Goal: Answer question/provide support: Share knowledge or assist other users

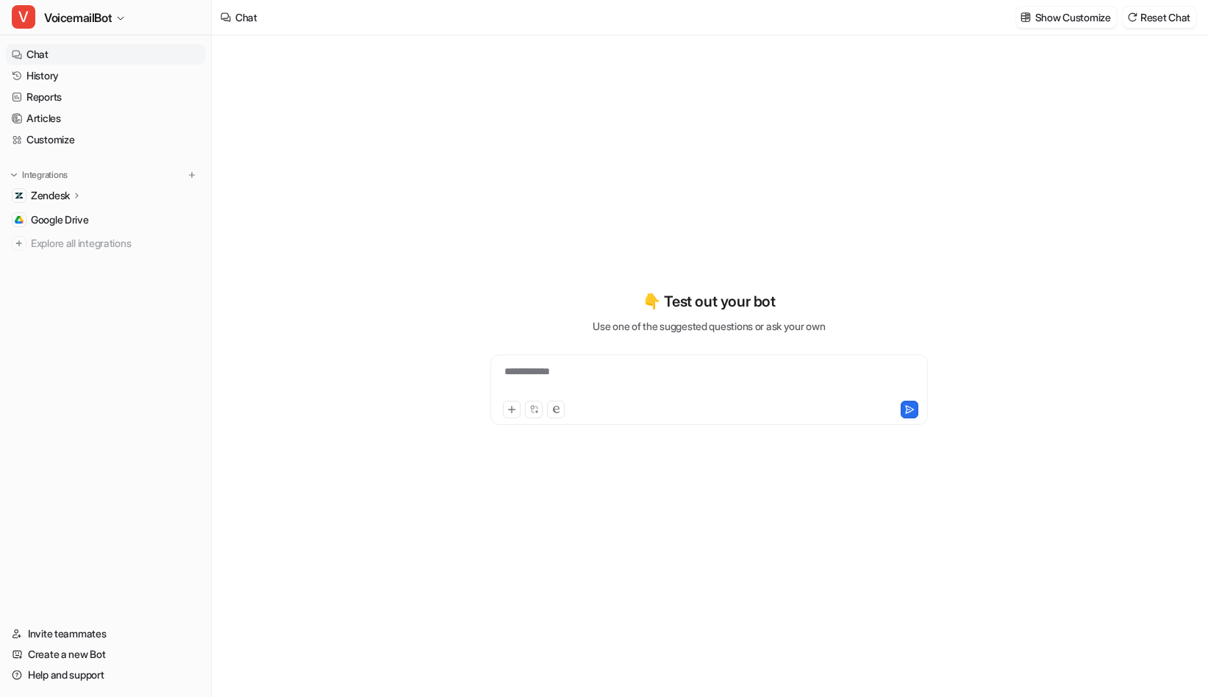
type textarea "**********"
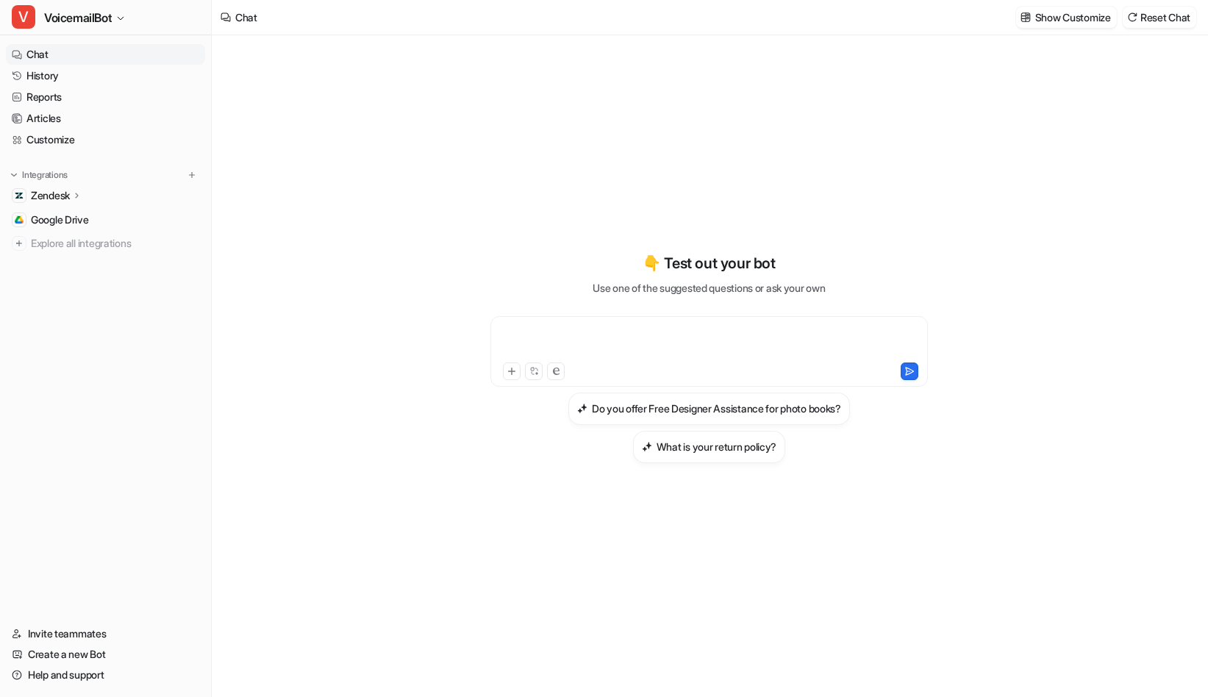
click at [577, 346] on div at bounding box center [709, 343] width 430 height 34
paste div
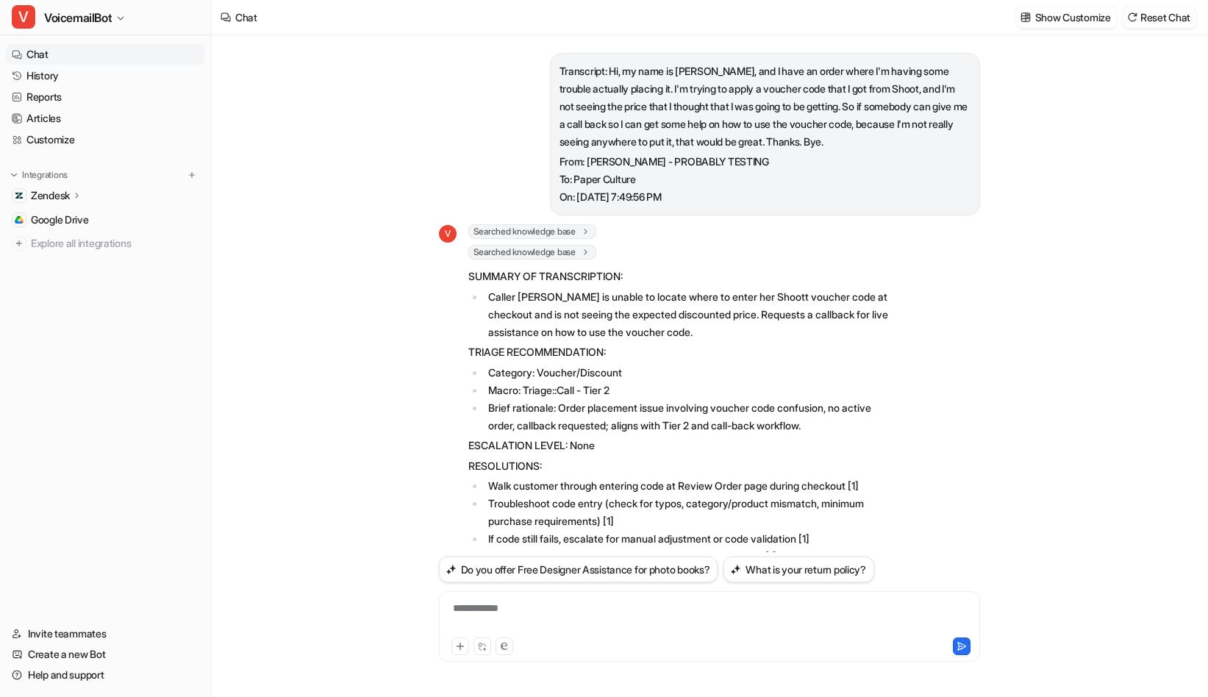
scroll to position [284, 0]
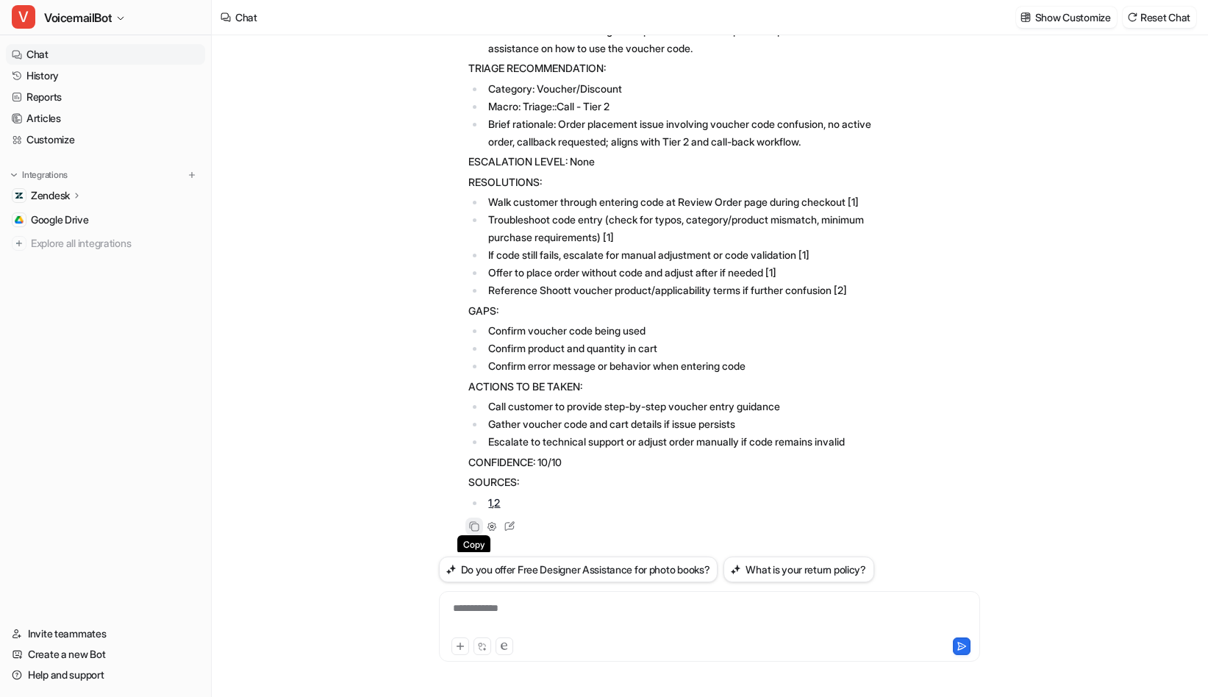
click at [473, 530] on icon at bounding box center [475, 527] width 8 height 8
click at [70, 189] on p "Zendesk" at bounding box center [50, 195] width 39 height 15
click at [72, 260] on p "AI Agent" at bounding box center [62, 259] width 39 height 15
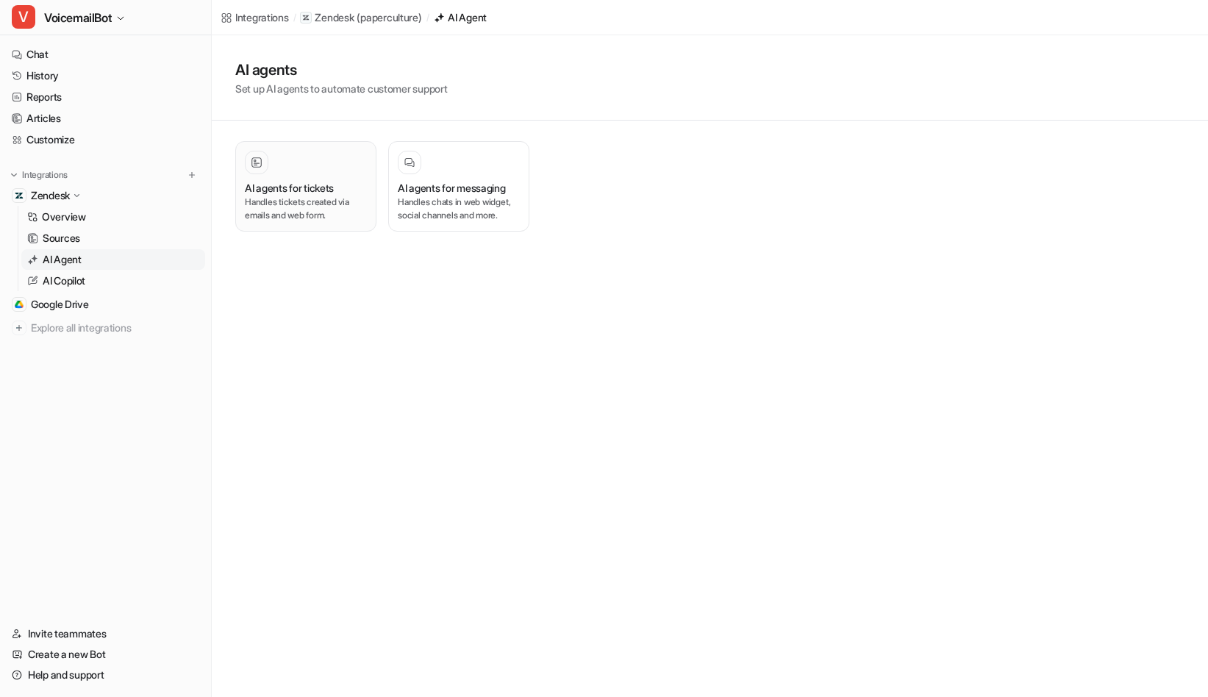
click at [338, 163] on div at bounding box center [306, 163] width 122 height 24
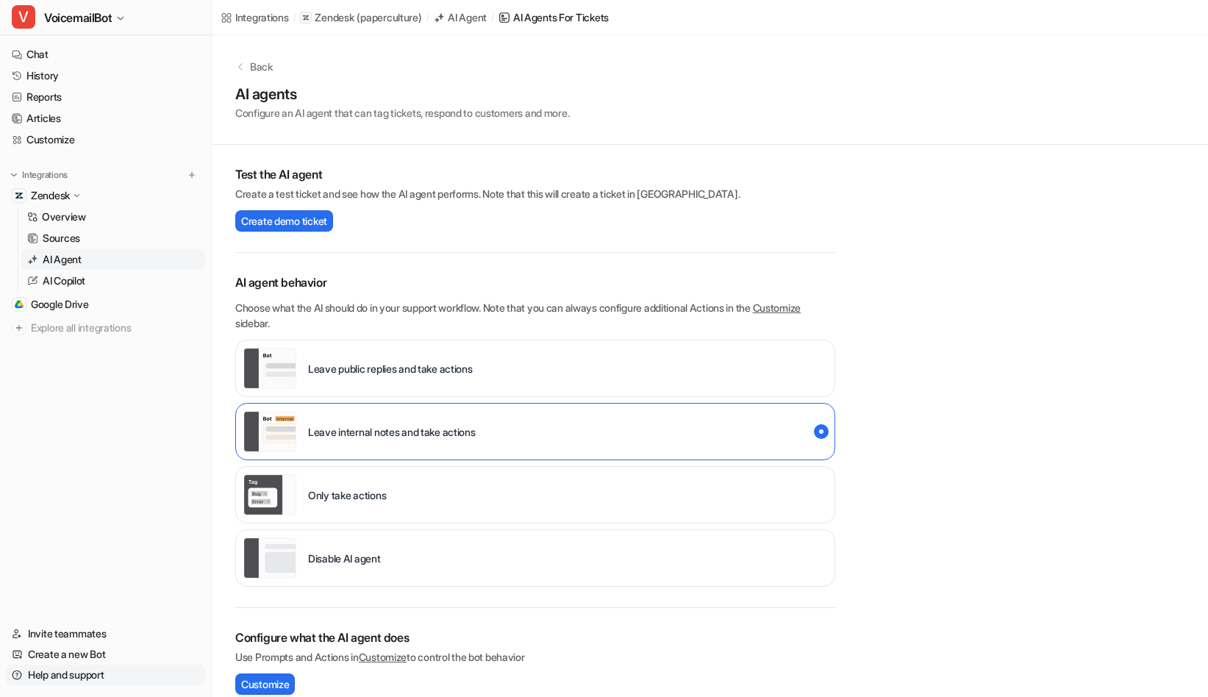
click at [98, 670] on link "Help and support" at bounding box center [105, 675] width 199 height 21
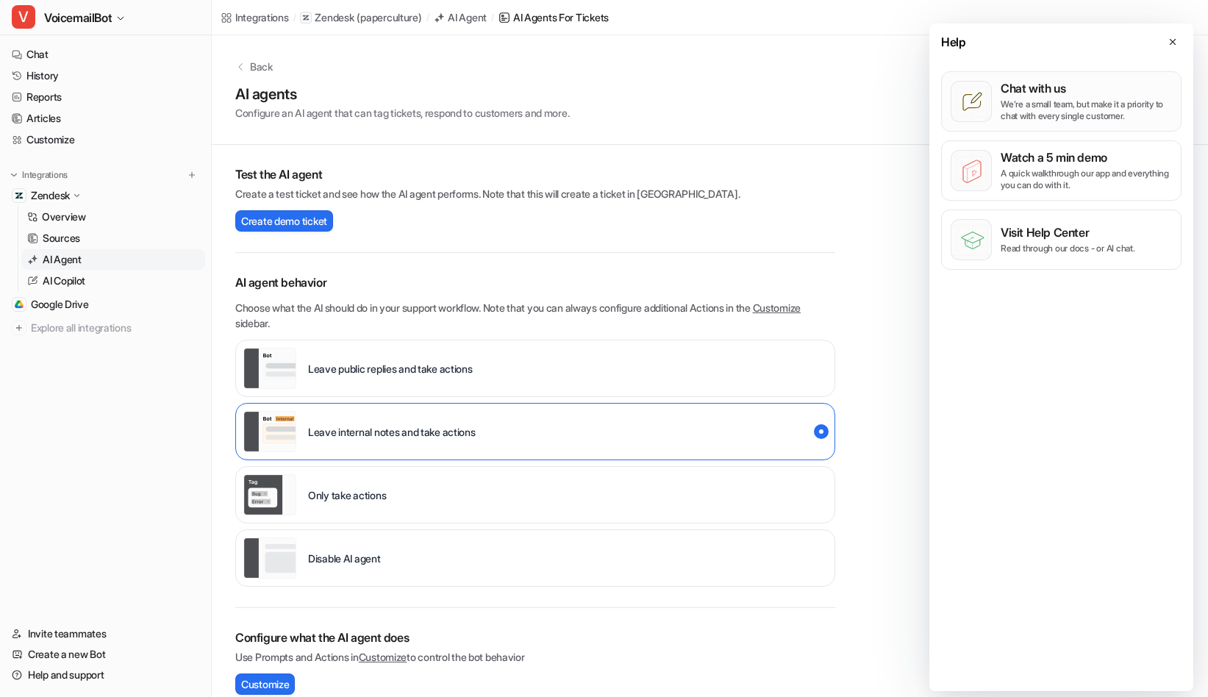
click at [1063, 129] on button "Chat with us We’re a small team, but make it a priority to chat with every sing…" at bounding box center [1061, 101] width 241 height 60
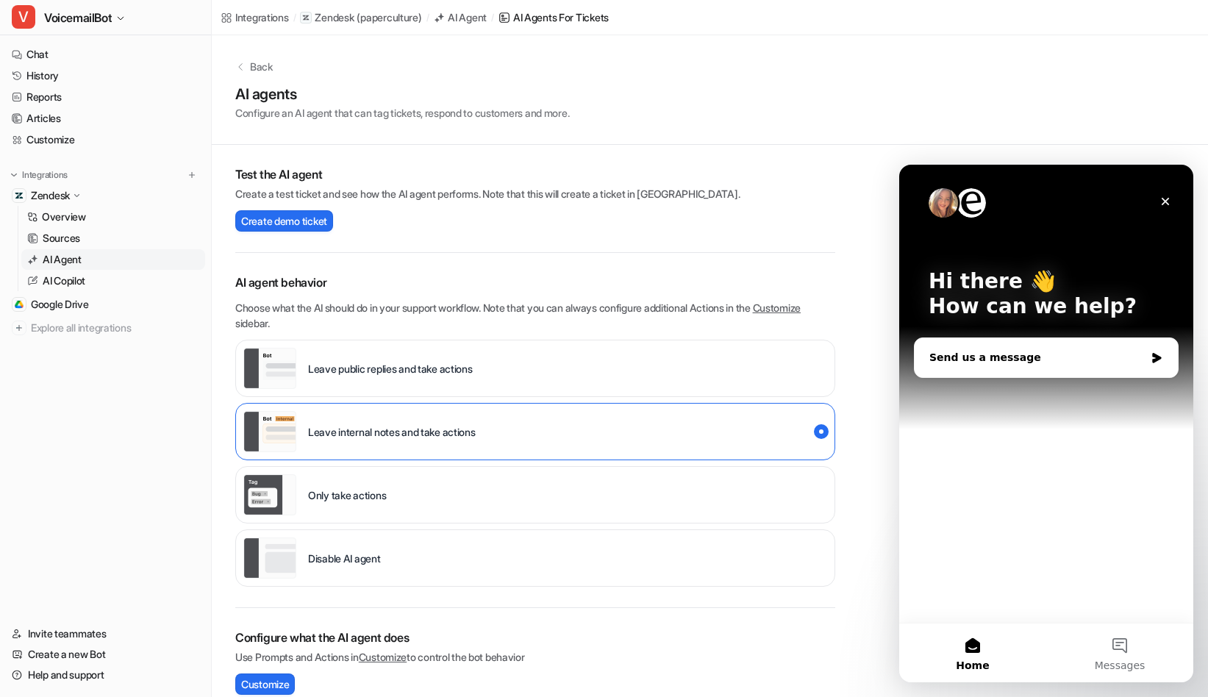
click at [1000, 350] on div "Send us a message" at bounding box center [1038, 357] width 216 height 15
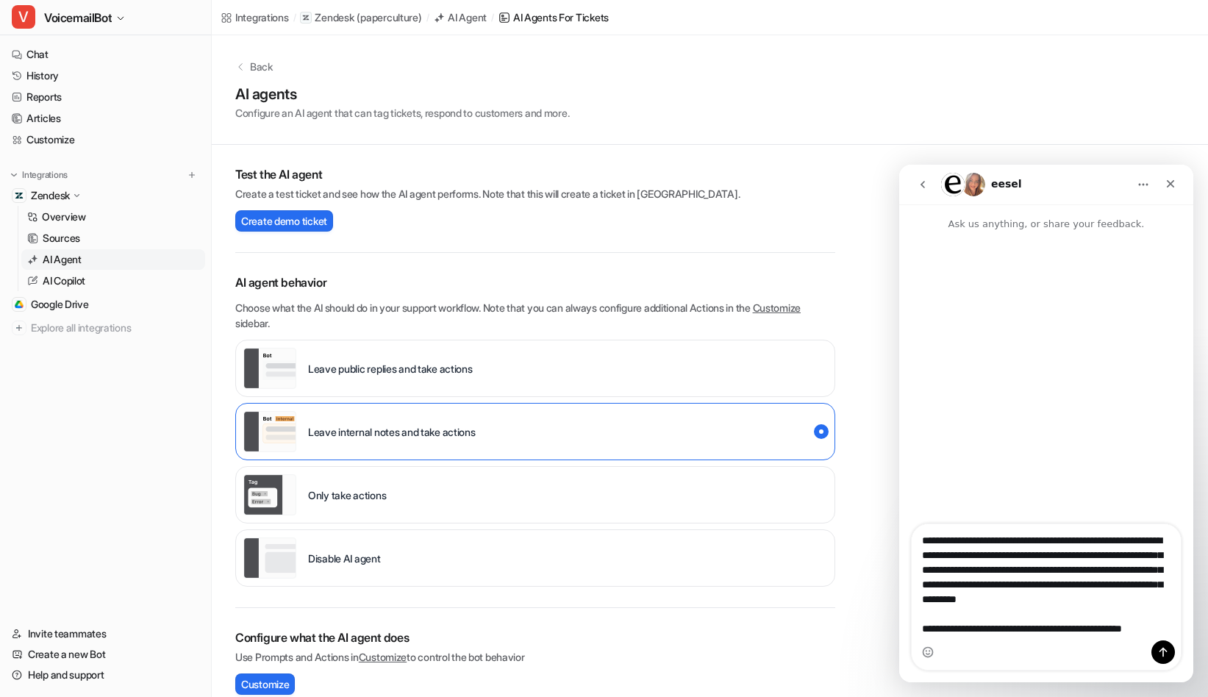
scroll to position [24, 0]
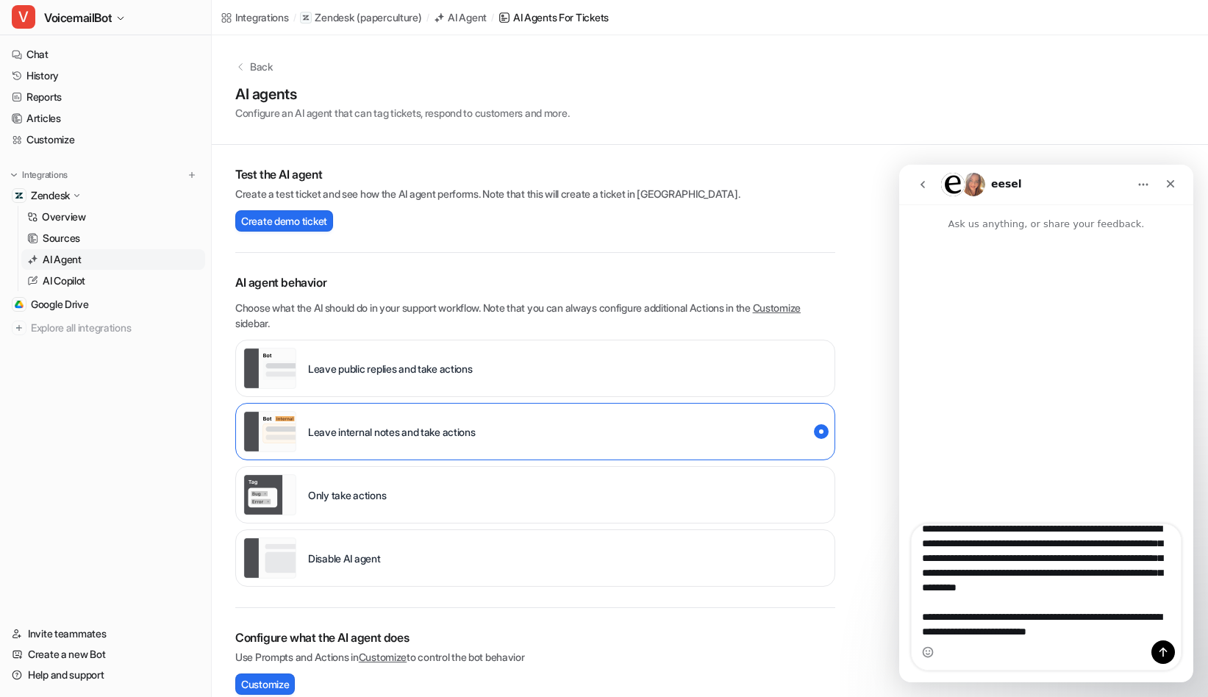
type textarea "**********"
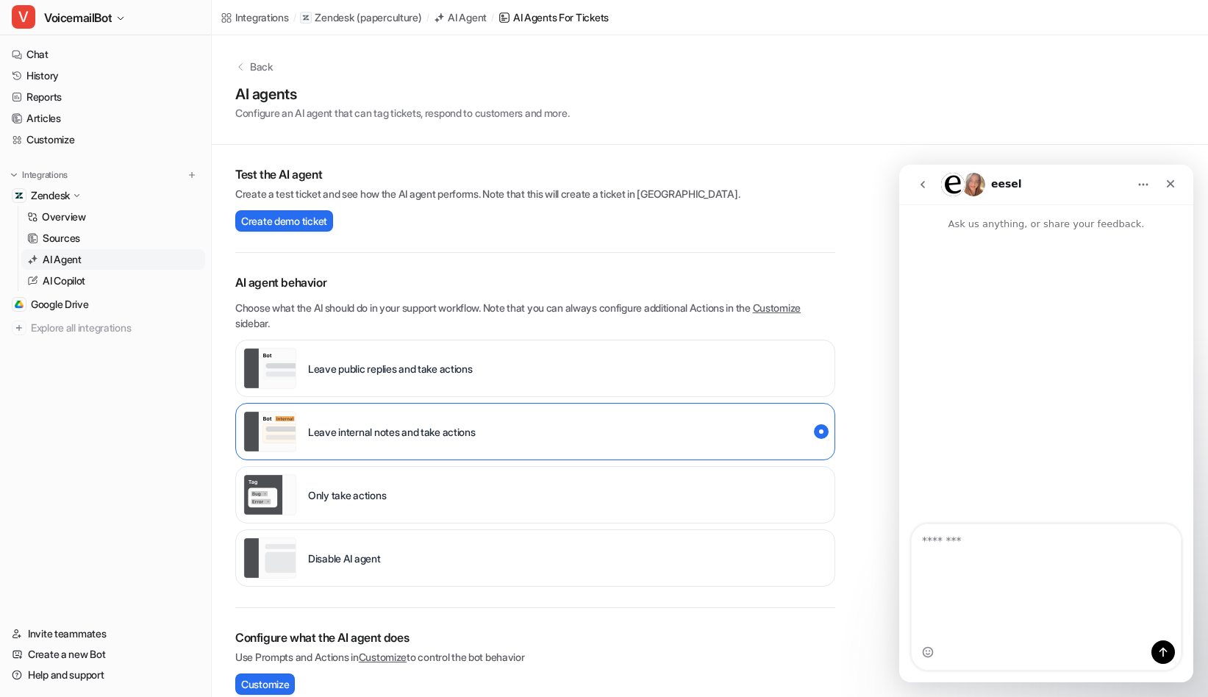
scroll to position [0, 0]
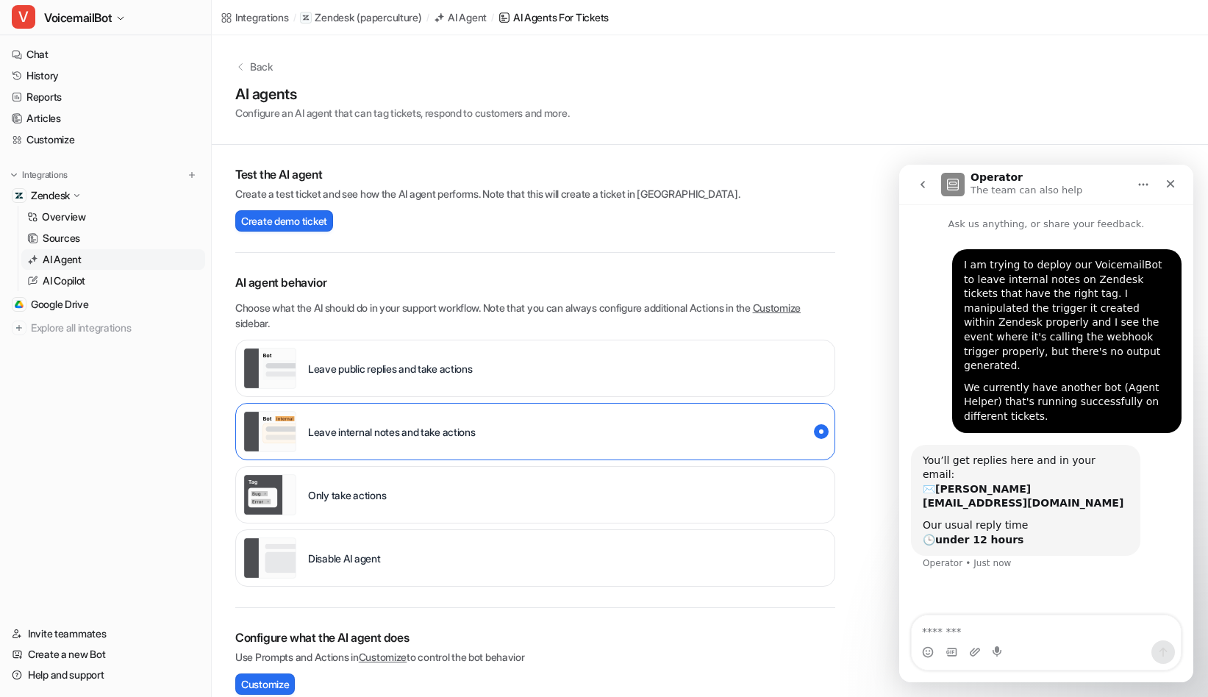
click at [1013, 633] on textarea "Message…" at bounding box center [1046, 628] width 269 height 25
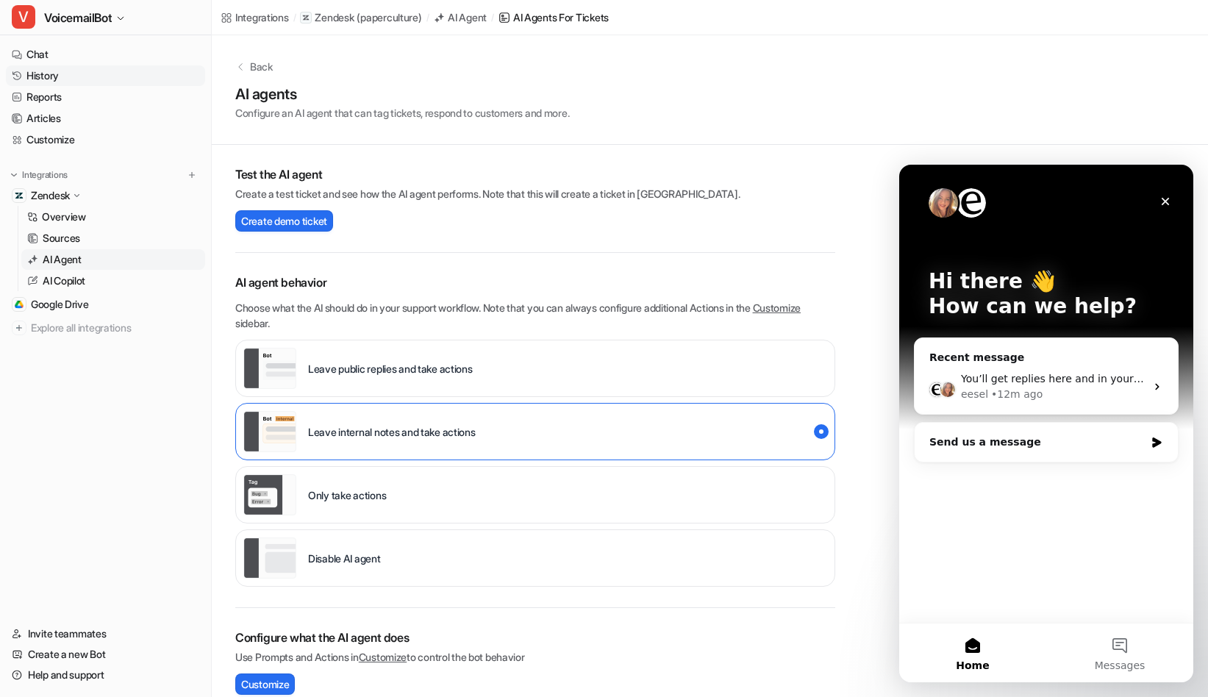
click at [48, 76] on link "History" at bounding box center [105, 75] width 199 height 21
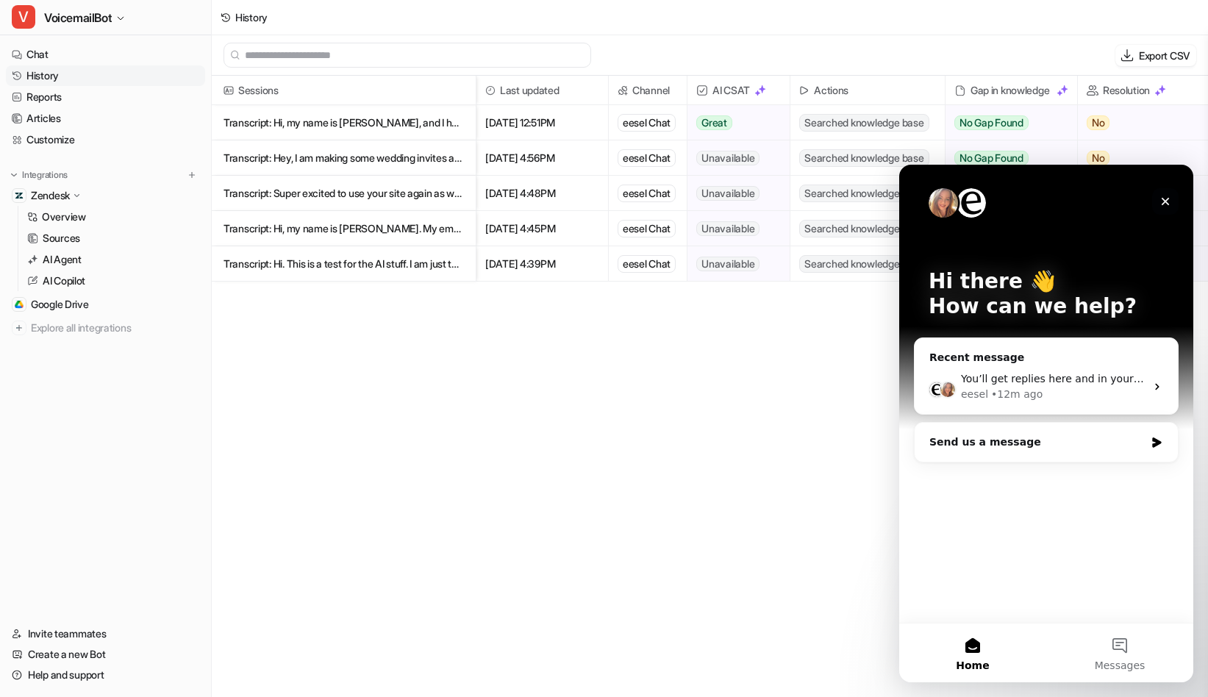
click at [1164, 196] on icon "Close" at bounding box center [1166, 202] width 12 height 12
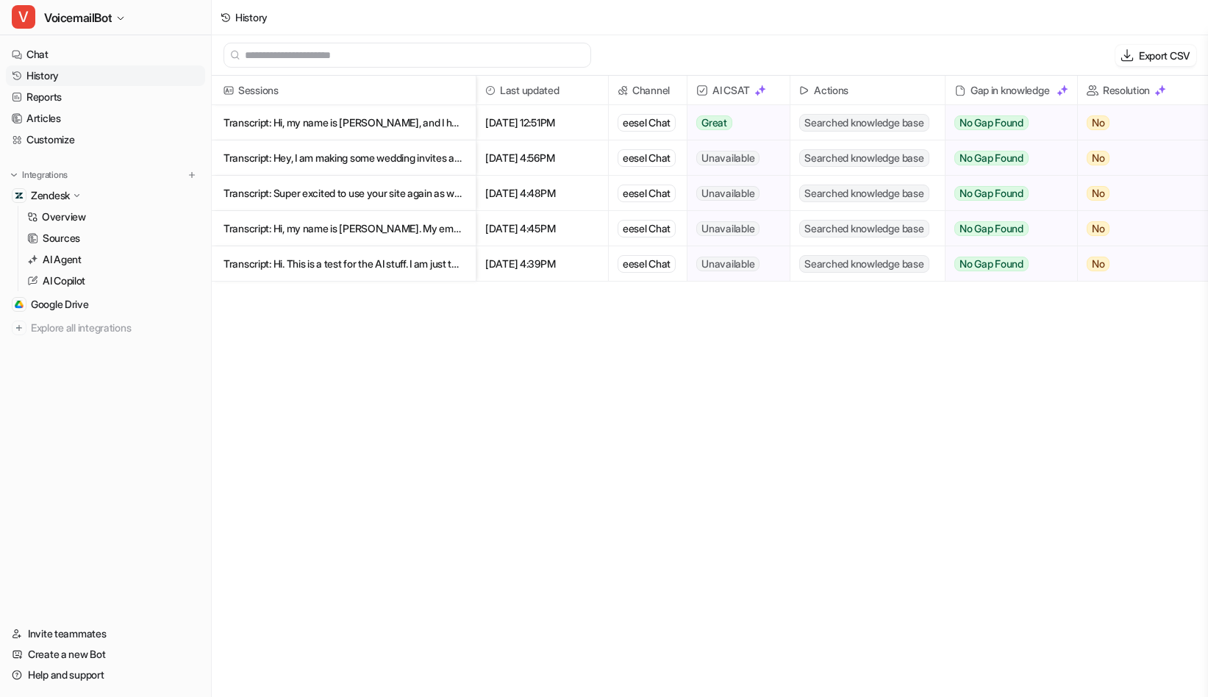
click at [524, 410] on div "Sessions Last updated Channel AI CSAT Actions Gap in knowledge Resolution Trans…" at bounding box center [710, 388] width 997 height 624
click at [763, 88] on img at bounding box center [761, 91] width 12 height 12
click at [777, 527] on div "Sessions Last updated Channel AI CSAT Actions Gap in knowledge Resolution Trans…" at bounding box center [710, 388] width 997 height 624
click at [309, 583] on div "Sessions Last updated Channel AI CSAT Actions Gap in knowledge Resolution Trans…" at bounding box center [710, 388] width 997 height 624
click at [79, 14] on span "VoicemailBot" at bounding box center [78, 17] width 68 height 21
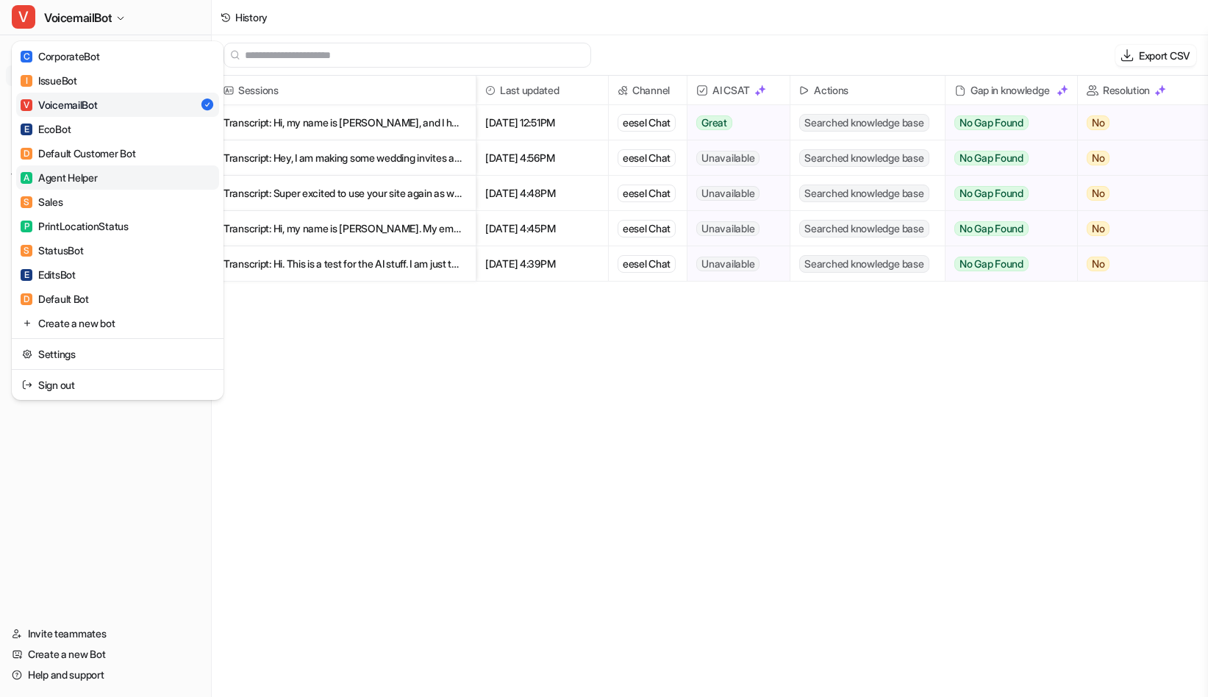
click at [96, 185] on link "A Agent Helper" at bounding box center [117, 177] width 203 height 24
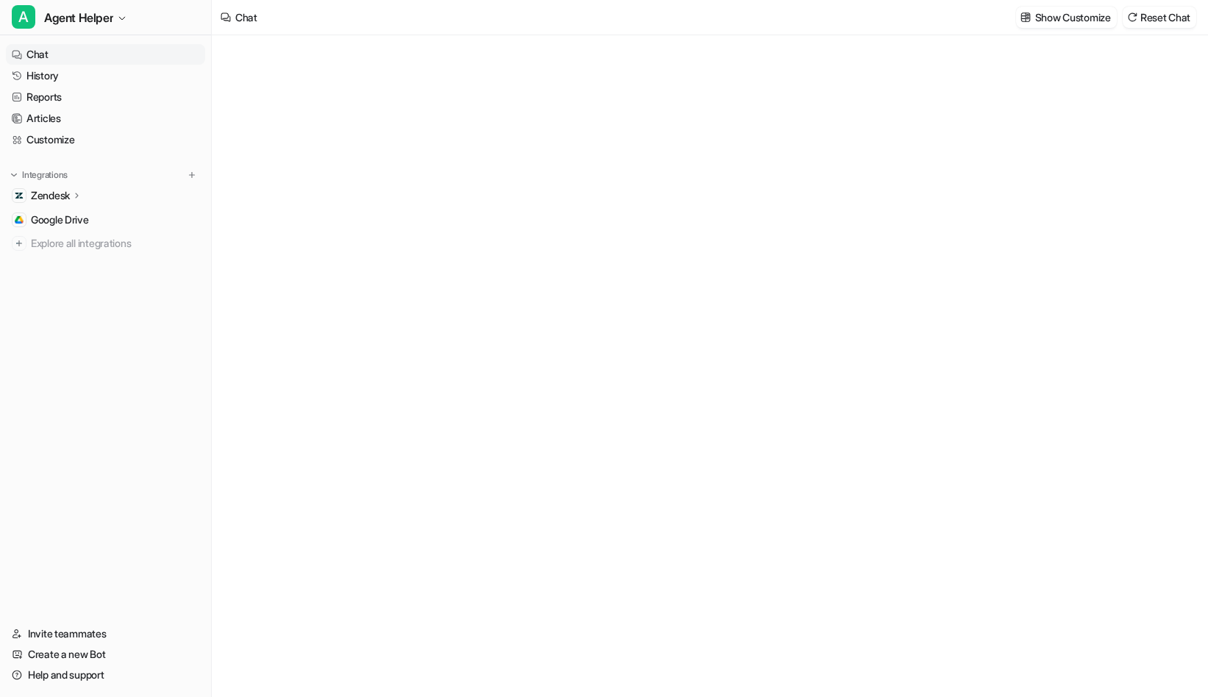
type textarea "**********"
click at [110, 82] on link "History" at bounding box center [105, 75] width 199 height 21
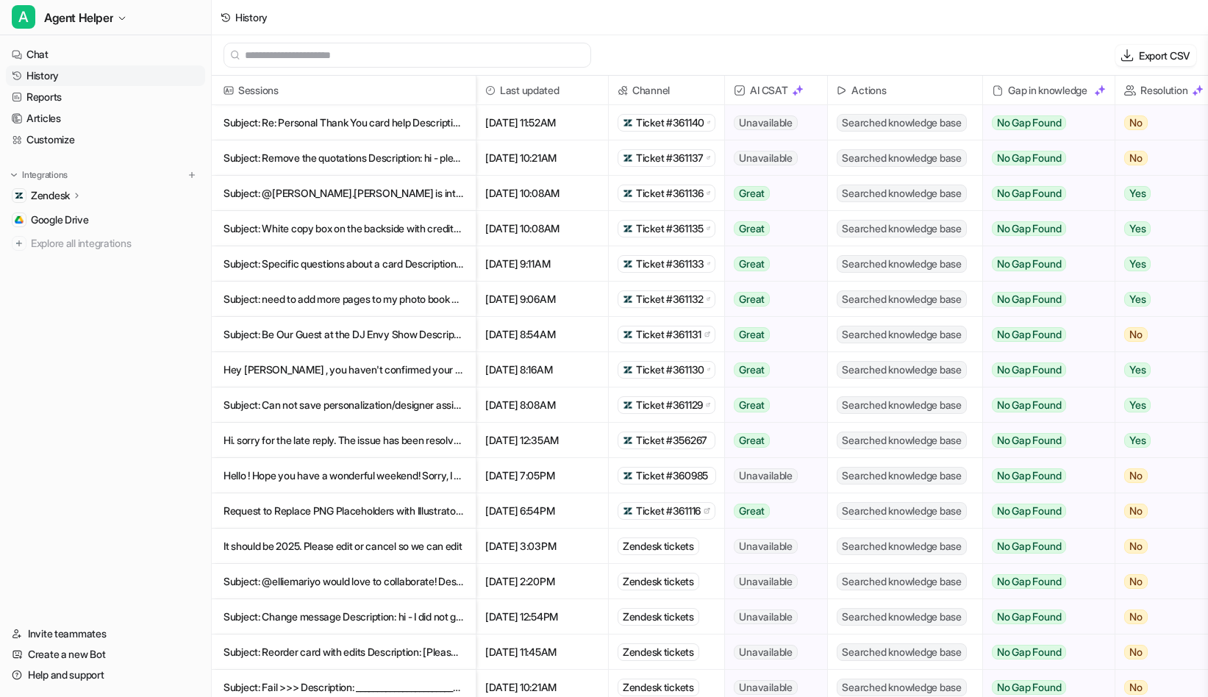
click at [646, 186] on span "Ticket #361136" at bounding box center [670, 193] width 68 height 15
click at [670, 336] on span "Ticket #361131" at bounding box center [668, 334] width 65 height 15
click at [364, 339] on p "Subject: Be Our Guest at the DJ Envy Show Description: Hi Dear, Paper Culture" at bounding box center [344, 334] width 241 height 35
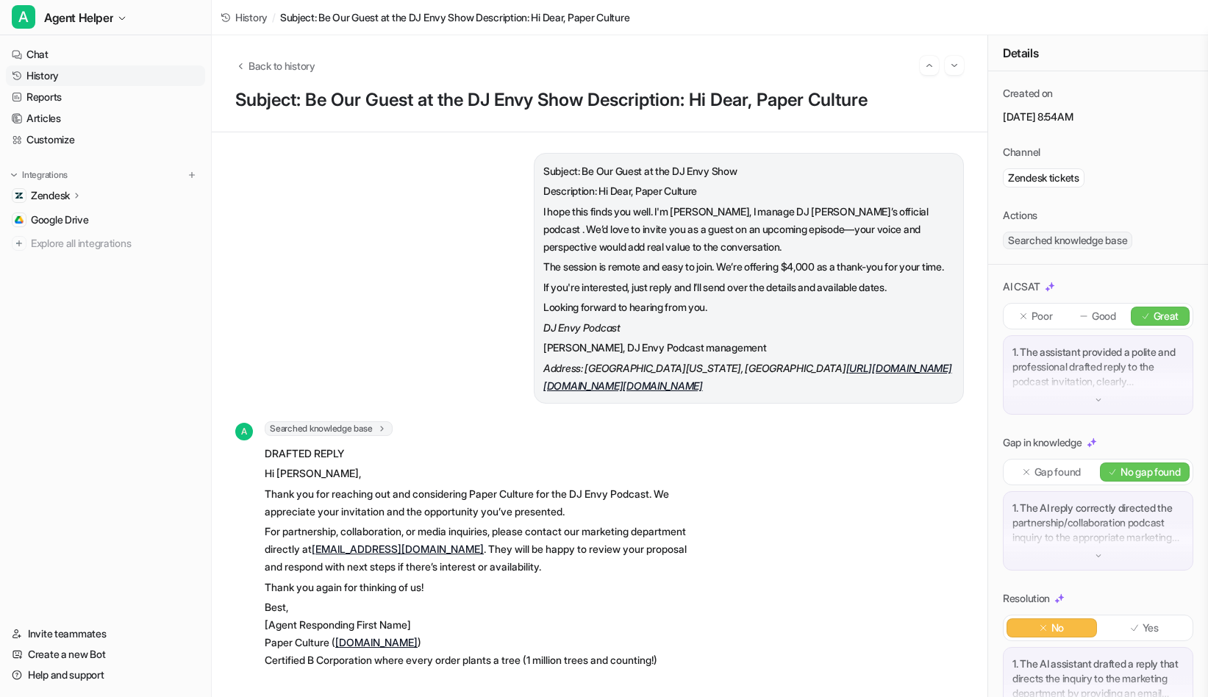
click at [69, 74] on link "History" at bounding box center [105, 75] width 199 height 21
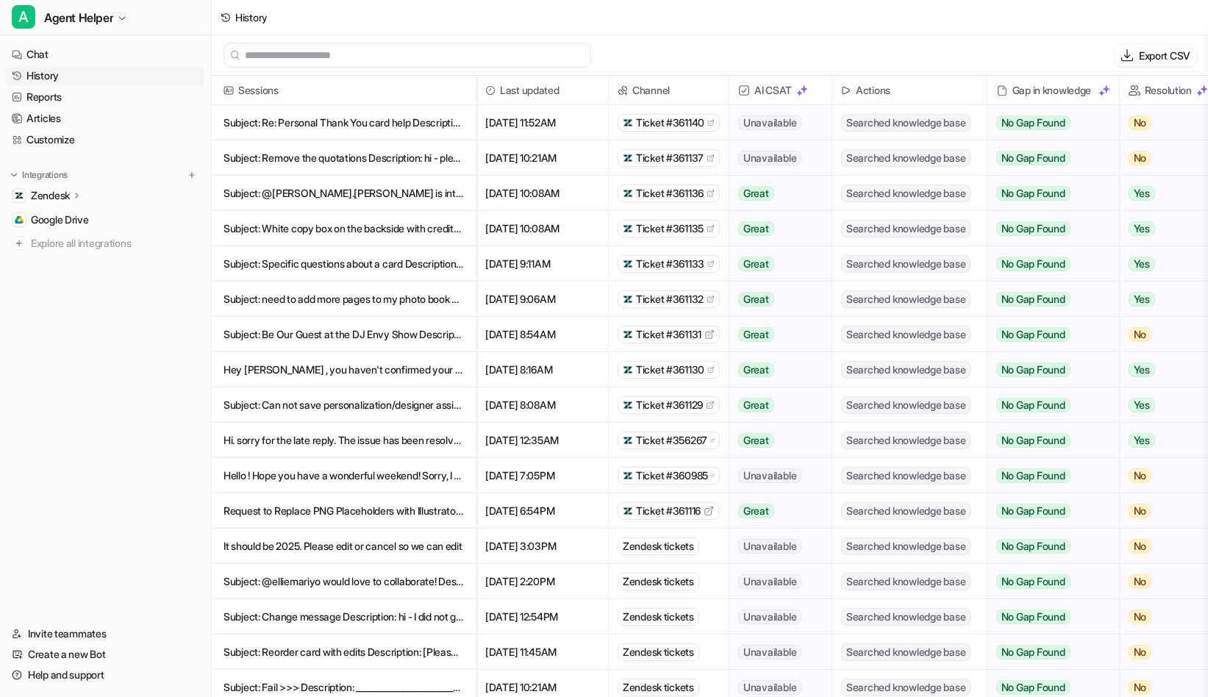
click at [390, 477] on p "Hello ! Hope you have a wonderful weekend! Sorry, I didn’t get any response" at bounding box center [344, 475] width 241 height 35
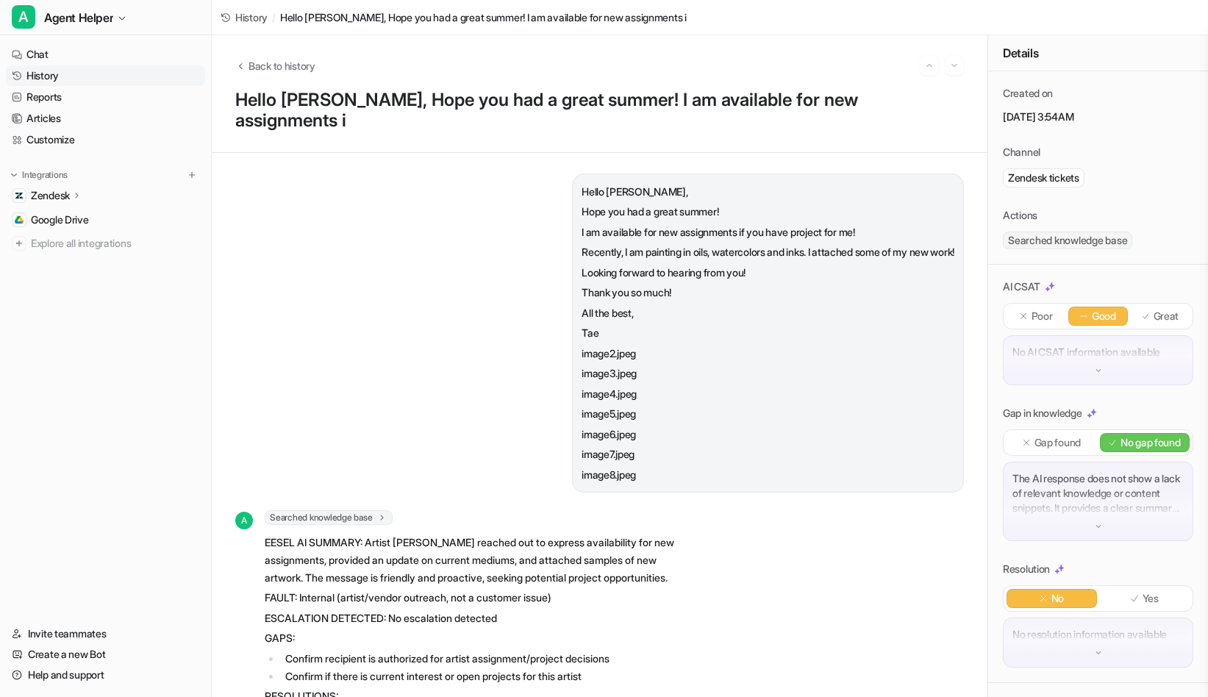
scroll to position [2, 0]
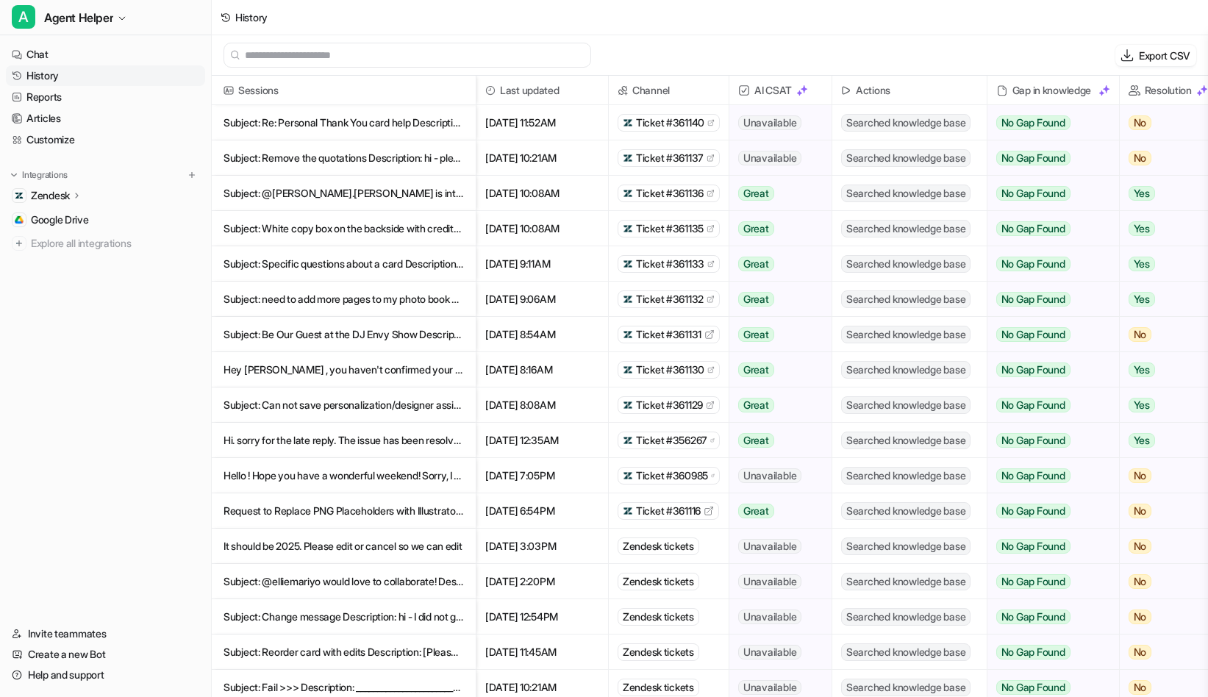
click at [687, 480] on span "Ticket #360985" at bounding box center [672, 476] width 72 height 15
click at [86, 21] on span "Agent Helper" at bounding box center [78, 17] width 69 height 21
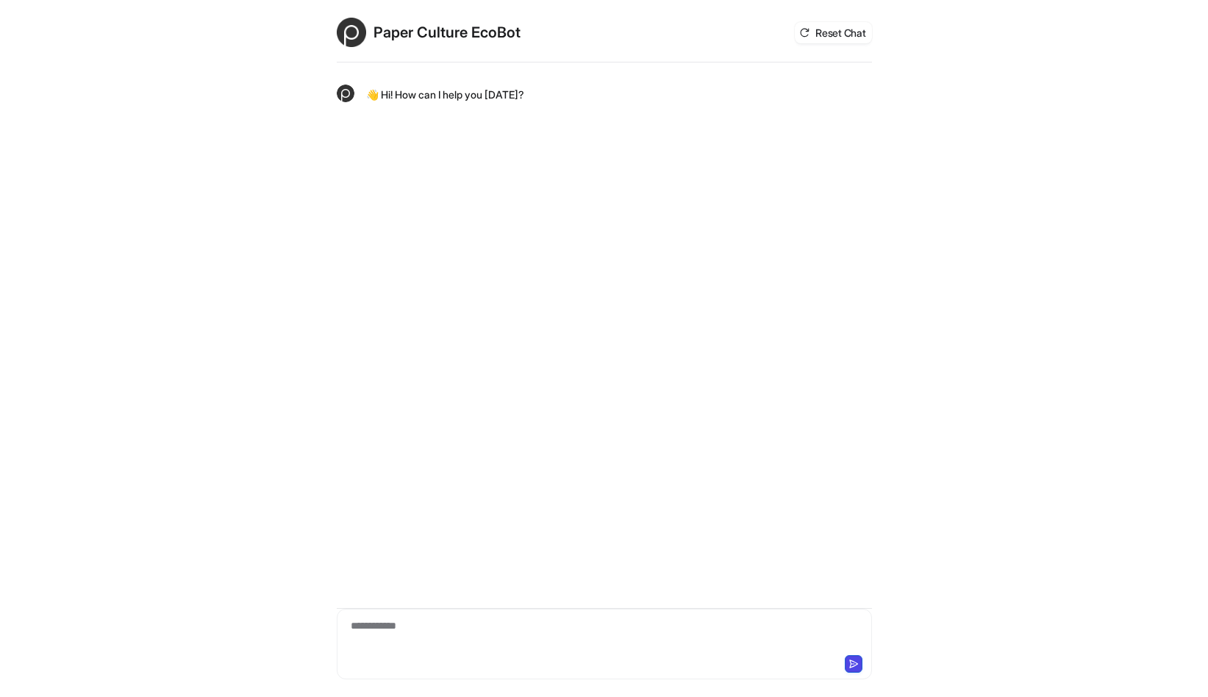
click at [517, 643] on div "**********" at bounding box center [605, 636] width 528 height 34
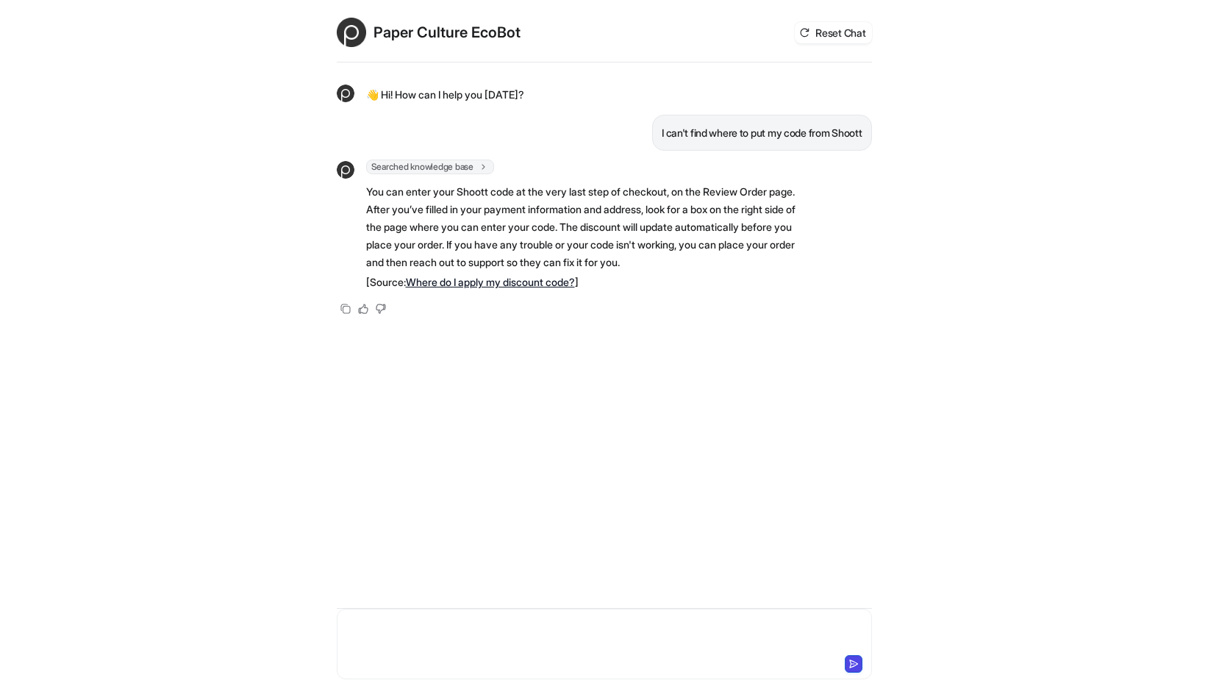
click at [200, 514] on div "Paper Culture EcoBot Reset Chat 👋 Hi! How can I help you today? I can't find wh…" at bounding box center [604, 348] width 1208 height 697
click at [389, 634] on div at bounding box center [605, 636] width 528 height 34
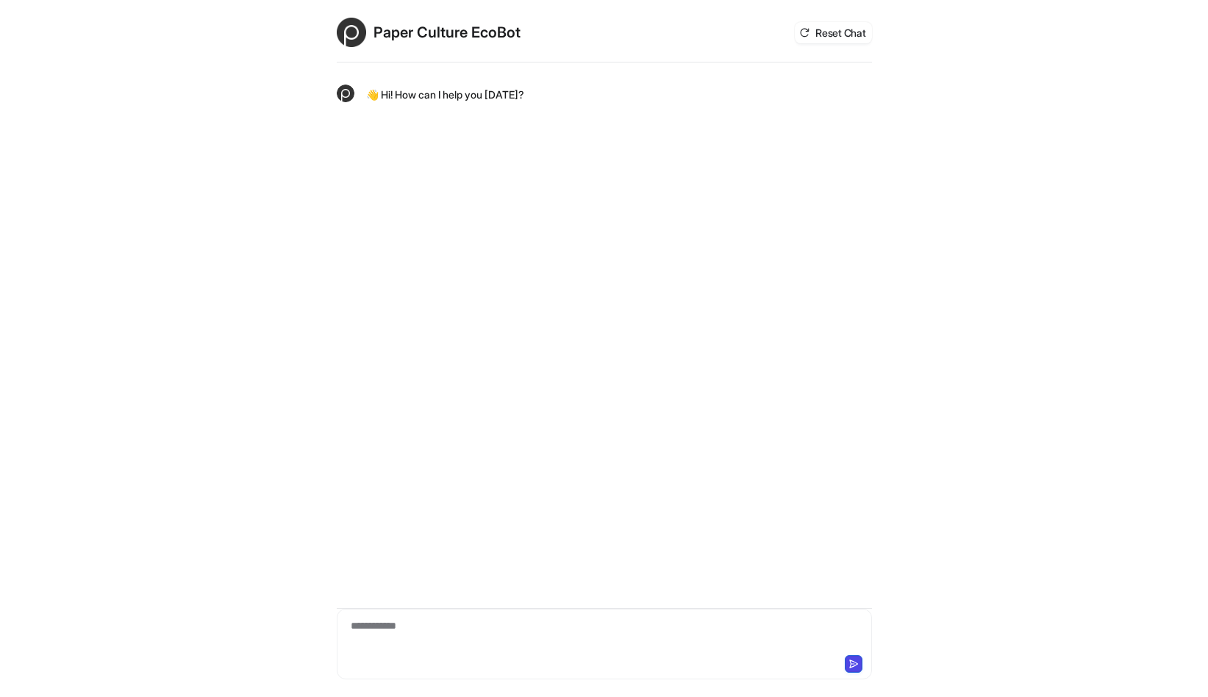
click at [390, 636] on div "**********" at bounding box center [605, 636] width 528 height 34
